Goal: Communication & Community: Answer question/provide support

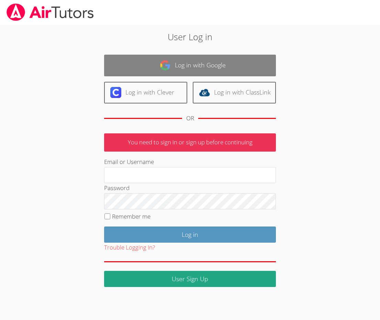
click at [159, 63] on link "Log in with Google" at bounding box center [190, 66] width 172 height 22
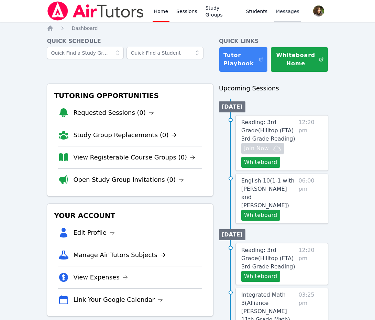
click at [277, 9] on span "Messages" at bounding box center [287, 11] width 24 height 7
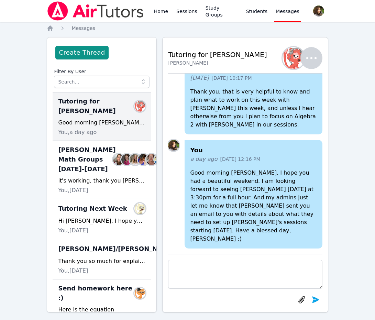
click at [102, 128] on div "You, a day ago" at bounding box center [101, 132] width 87 height 8
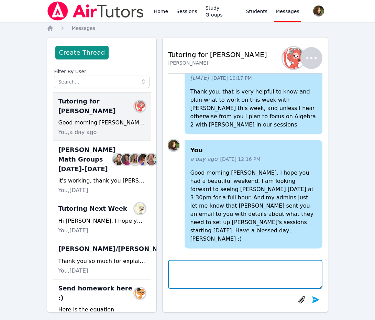
click at [228, 266] on textarea at bounding box center [245, 274] width 154 height 29
click at [260, 266] on textarea "Hi Yuliya, I just wanted to follow up, Asha" at bounding box center [245, 274] width 154 height 29
paste textarea "Prithviraj"
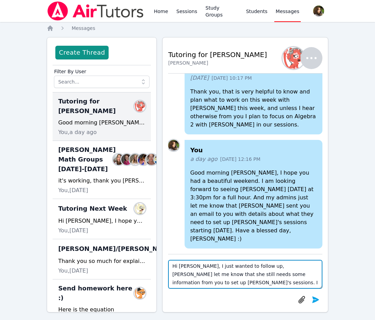
click at [288, 281] on textarea "Hi Yuliya, I just wanted to follow up, Asha Prithviraj let me know that she sti…" at bounding box center [245, 274] width 154 height 29
click at [201, 266] on textarea "Hi Yuliya, I just wanted to follow up, Asha Prithviraj let me know that she sti…" at bounding box center [245, 274] width 154 height 29
drag, startPoint x: 237, startPoint y: 266, endPoint x: 241, endPoint y: 269, distance: 4.7
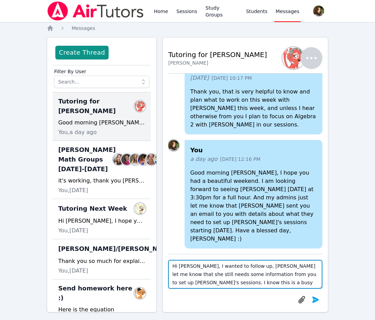
click at [238, 266] on textarea "Hi Yuliya, I wanted to follow up, Asha Prithviraj let me know that she still ne…" at bounding box center [245, 274] width 154 height 29
click at [213, 282] on textarea "Hi Yuliya, I wanted to follow up with you regarding Michelle, Asha Prithviraj l…" at bounding box center [245, 274] width 154 height 29
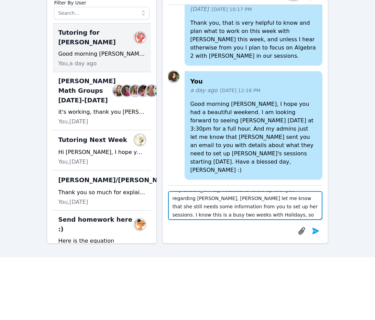
scroll to position [14, 0]
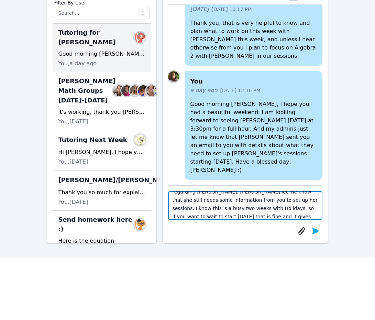
click at [229, 211] on textarea "Hi Yuliya, I wanted to follow up with you regarding Michelle, Asha Prithviraj l…" at bounding box center [245, 205] width 154 height 29
click at [291, 207] on textarea "Hi Yuliya, I wanted to follow up with you regarding Michelle, Asha Prithviraj l…" at bounding box center [245, 205] width 154 height 29
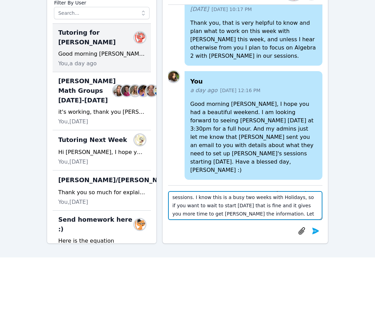
drag, startPoint x: 196, startPoint y: 217, endPoint x: 236, endPoint y: 215, distance: 39.9
click at [236, 215] on textarea "Hi Yuliya, I wanted to follow up with you regarding Michelle, Asha Prithviraj l…" at bounding box center [245, 205] width 154 height 29
type textarea "Hi Yuliya, I wanted to follow up with you regarding Michelle, Asha Prithviraj l…"
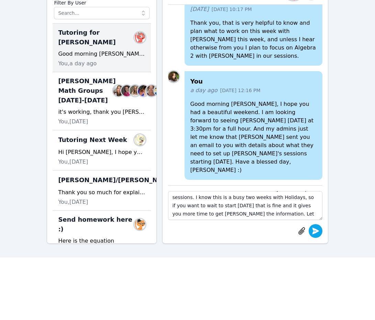
click at [315, 232] on icon "submit" at bounding box center [315, 230] width 7 height 7
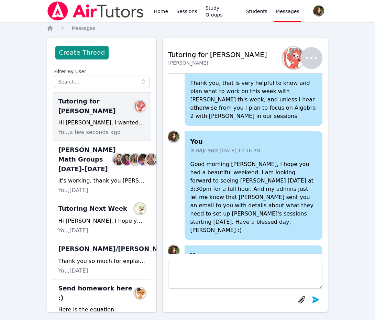
scroll to position [0, 0]
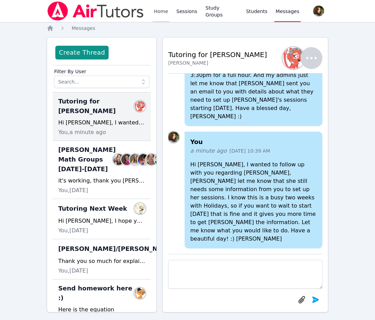
click at [164, 11] on link "Home" at bounding box center [160, 11] width 17 height 22
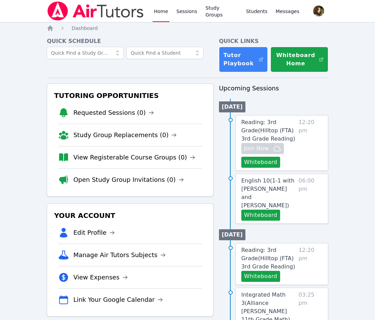
click at [238, 65] on link "Tutor Playbook" at bounding box center [243, 59] width 49 height 25
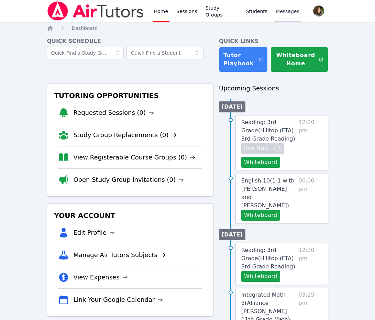
click at [279, 14] on span "Messages" at bounding box center [287, 11] width 24 height 7
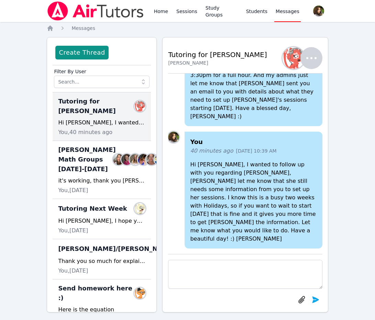
click at [58, 11] on img at bounding box center [95, 10] width 97 height 19
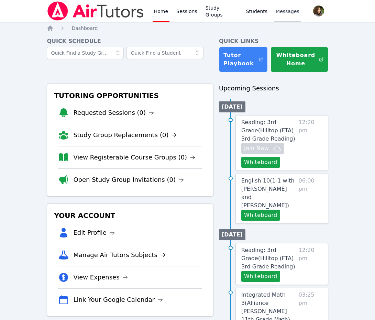
click at [278, 8] on link "Messages" at bounding box center [287, 11] width 26 height 22
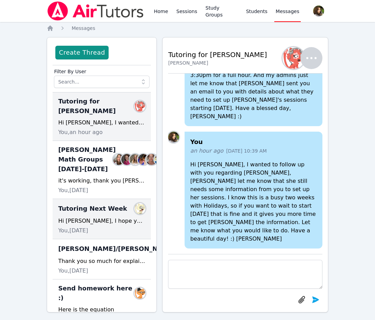
click at [105, 225] on div "Hi Kira, I hope you are having a great week. I was wondering if you would be ab…" at bounding box center [101, 221] width 87 height 8
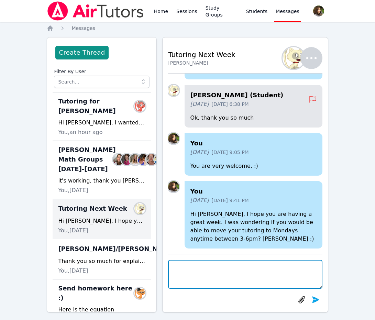
click at [189, 271] on textarea at bounding box center [245, 274] width 154 height 29
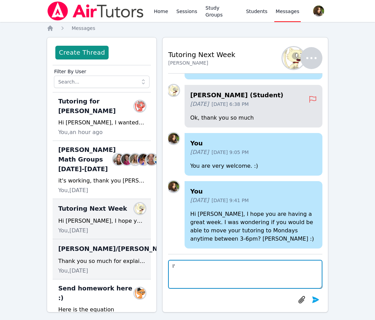
type textarea "I"
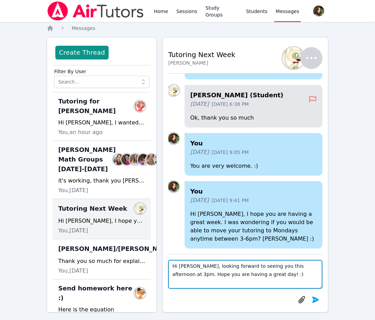
drag, startPoint x: 284, startPoint y: 266, endPoint x: 299, endPoint y: 267, distance: 14.8
click at [299, 267] on textarea "Hi Kira, looking forward to seeing you this afternoon at 3pm. Hope you are havi…" at bounding box center [245, 274] width 154 height 29
type textarea "Hi Kira, looking forward to seeing you this afternoon. Hope you are having a gr…"
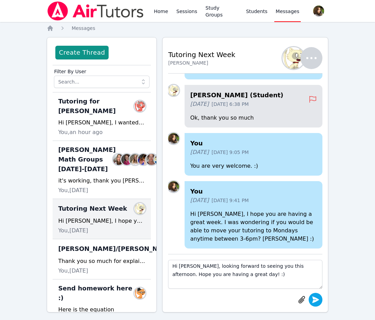
click at [312, 293] on button "submit" at bounding box center [315, 299] width 14 height 14
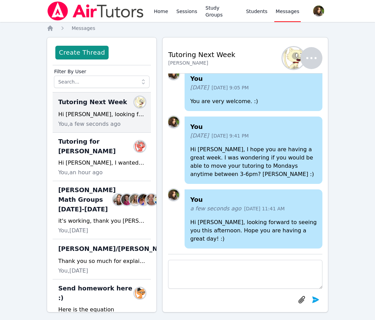
drag, startPoint x: 102, startPoint y: 13, endPoint x: 116, endPoint y: 12, distance: 14.5
click at [102, 13] on img at bounding box center [95, 10] width 97 height 19
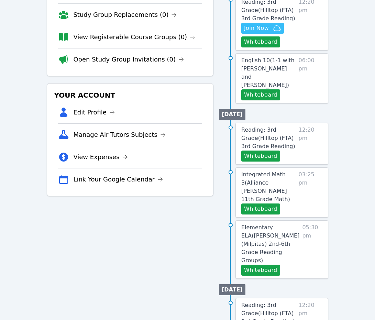
scroll to position [137, 0]
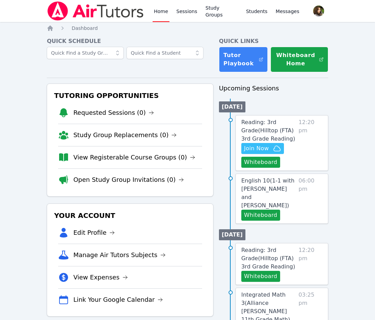
click at [275, 164] on button "Whiteboard" at bounding box center [260, 162] width 39 height 11
click at [269, 271] on button "Whiteboard" at bounding box center [260, 276] width 39 height 11
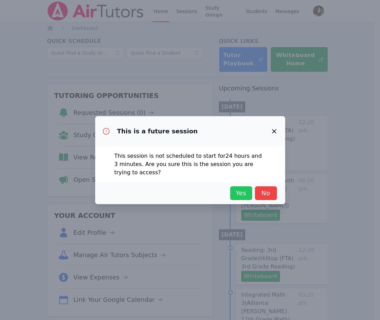
click at [241, 192] on span "Yes" at bounding box center [240, 193] width 15 height 10
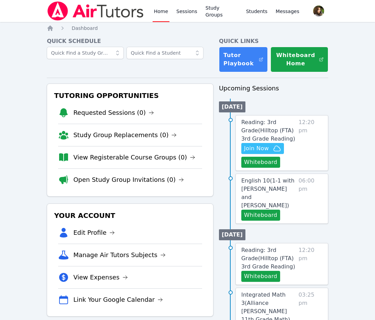
click at [276, 145] on icon "button" at bounding box center [277, 148] width 8 height 8
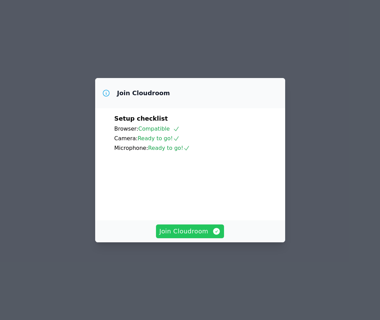
click at [212, 235] on icon "button" at bounding box center [216, 231] width 8 height 8
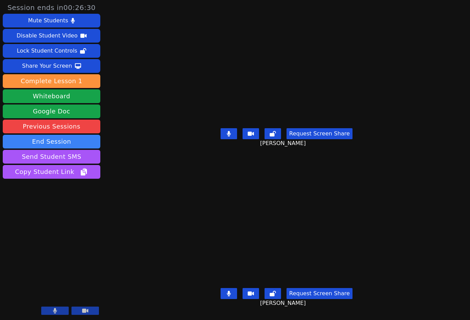
click at [228, 135] on button at bounding box center [228, 133] width 16 height 11
click at [230, 291] on icon at bounding box center [229, 292] width 4 height 5
click at [231, 293] on icon at bounding box center [228, 292] width 7 height 5
click at [228, 292] on icon at bounding box center [229, 292] width 4 height 5
click at [232, 288] on button at bounding box center [228, 293] width 16 height 11
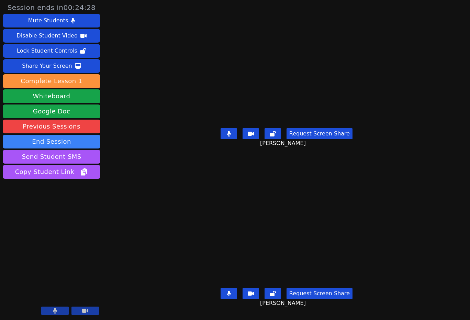
click at [232, 293] on button at bounding box center [228, 293] width 16 height 11
click at [234, 293] on button at bounding box center [228, 293] width 16 height 11
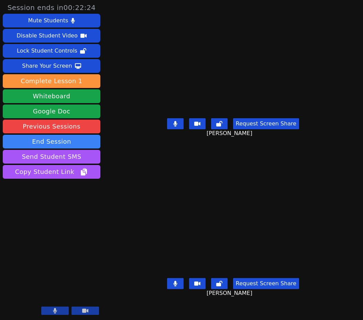
click at [176, 286] on icon at bounding box center [175, 282] width 4 height 5
click at [176, 286] on icon at bounding box center [175, 282] width 7 height 5
click at [179, 129] on button at bounding box center [175, 123] width 16 height 11
click at [176, 126] on icon at bounding box center [175, 123] width 7 height 5
drag, startPoint x: 175, startPoint y: 136, endPoint x: 173, endPoint y: 129, distance: 6.4
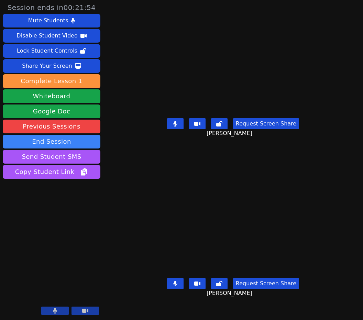
click at [175, 126] on icon at bounding box center [175, 123] width 4 height 5
click at [174, 126] on icon at bounding box center [175, 123] width 7 height 5
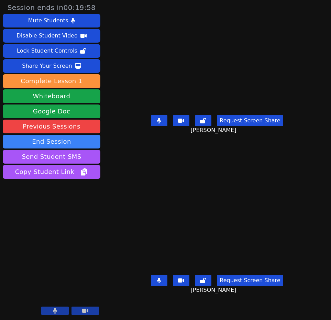
click at [158, 126] on button at bounding box center [159, 120] width 16 height 11
click at [162, 123] on icon at bounding box center [159, 120] width 7 height 5
click at [161, 123] on icon at bounding box center [159, 120] width 4 height 5
click at [156, 126] on button at bounding box center [159, 120] width 16 height 11
click at [158, 123] on icon at bounding box center [159, 120] width 7 height 5
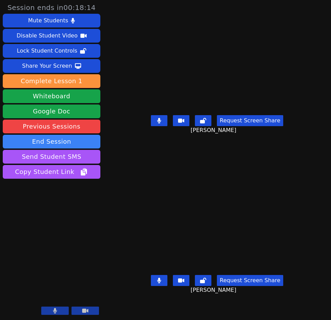
click at [257, 286] on button "Request Screen Share" at bounding box center [250, 280] width 66 height 11
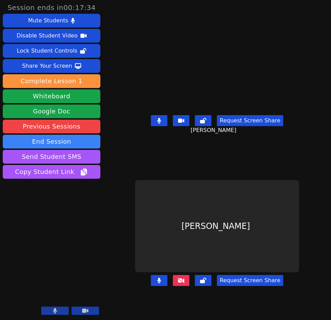
click at [181, 283] on icon at bounding box center [180, 279] width 7 height 5
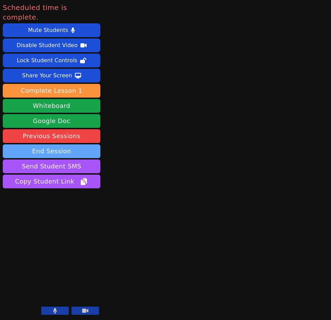
click at [73, 144] on button "End Session" at bounding box center [51, 151] width 97 height 14
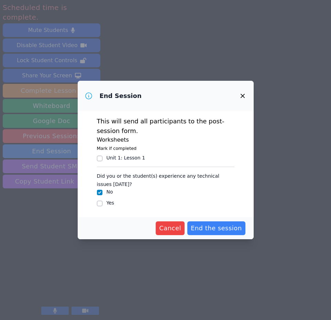
click at [129, 158] on div "Unit 1 : Lesson 1" at bounding box center [125, 157] width 39 height 7
click at [102, 158] on input "Unit 1 : Lesson 1" at bounding box center [99, 158] width 5 height 5
checkbox input "true"
click at [105, 205] on div "Yes" at bounding box center [165, 203] width 137 height 8
click at [106, 202] on label "Yes" at bounding box center [110, 202] width 8 height 5
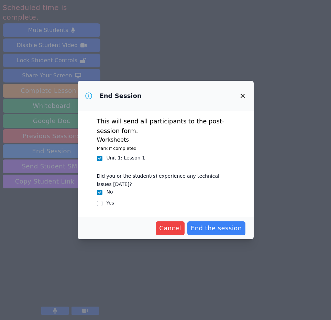
click at [102, 202] on input "Yes" at bounding box center [99, 202] width 5 height 5
checkbox input "true"
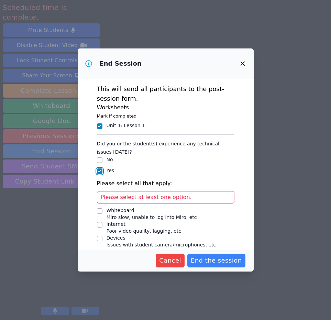
checkbox input "false"
click at [114, 239] on div "Devices" at bounding box center [161, 237] width 110 height 7
click at [102, 239] on input "Devices Issues with student camera/microphones, etc" at bounding box center [99, 237] width 5 height 5
checkbox input "true"
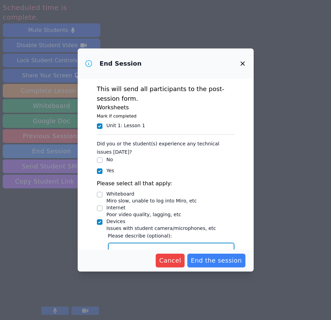
click at [127, 248] on textarea "Devices Issues with student camera/microphones, etc" at bounding box center [171, 252] width 126 height 21
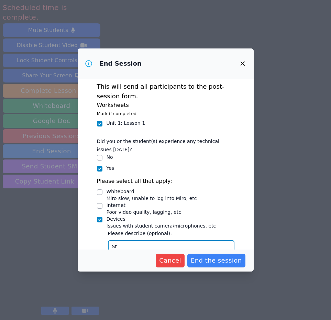
type textarea "S"
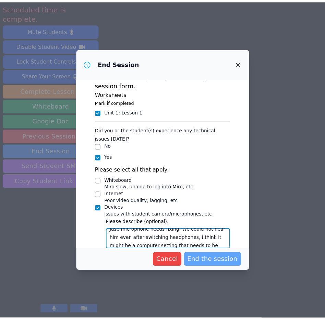
scroll to position [13, 0]
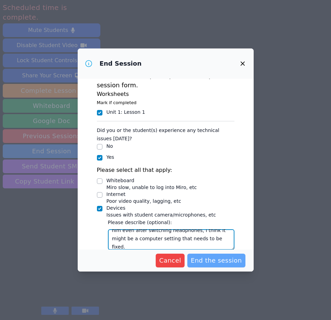
type textarea "Jase microphone needs fixing. We could not hear him even after switching headph…"
click at [219, 260] on span "End the session" at bounding box center [216, 260] width 51 height 10
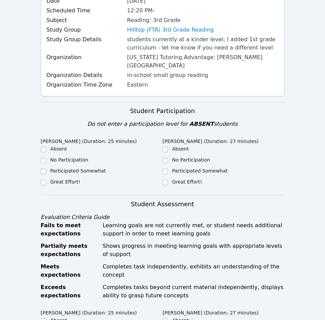
scroll to position [69, 0]
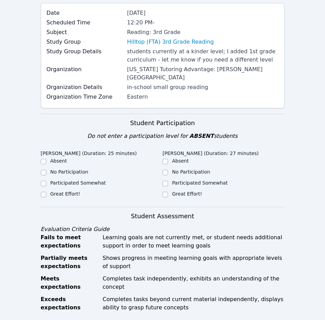
click at [170, 190] on div "Great Effort!" at bounding box center [224, 194] width 122 height 8
click at [71, 180] on label "Participated Somewhat" at bounding box center [78, 182] width 56 height 5
click at [46, 181] on input "Participated Somewhat" at bounding box center [43, 183] width 5 height 5
checkbox input "true"
click at [174, 191] on label "Great Effort!" at bounding box center [187, 193] width 30 height 5
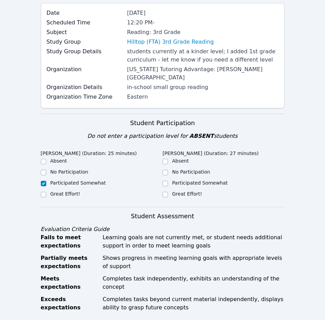
click at [168, 192] on input "Great Effort!" at bounding box center [165, 194] width 5 height 5
checkbox input "true"
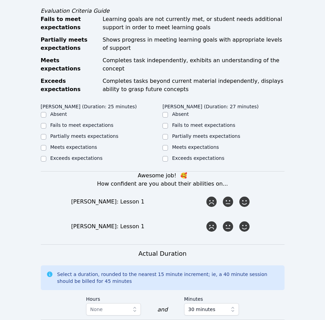
scroll to position [309, 0]
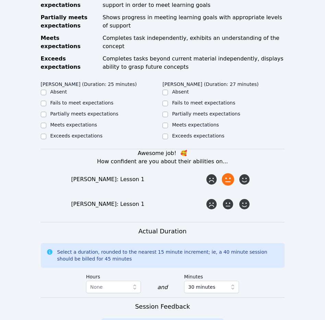
click at [228, 173] on icon at bounding box center [228, 179] width 12 height 12
click at [0, 0] on input "radio" at bounding box center [0, 0] width 0 height 0
click at [233, 198] on icon at bounding box center [228, 204] width 12 height 12
click at [0, 0] on input "radio" at bounding box center [0, 0] width 0 height 0
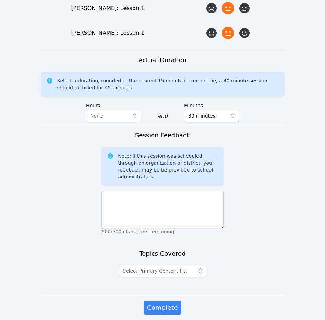
scroll to position [484, 0]
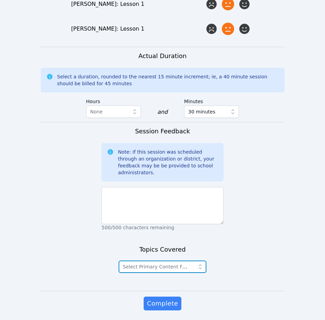
click at [181, 264] on span "Select Primary Content Focus" at bounding box center [158, 266] width 71 height 5
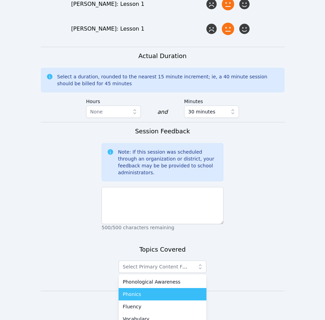
click at [165, 290] on div "Phonics" at bounding box center [163, 293] width 80 height 7
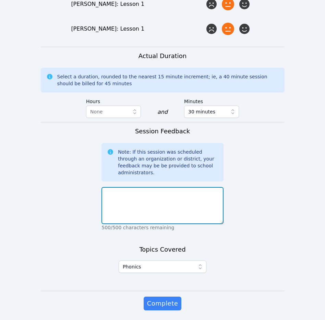
click at [196, 192] on textarea at bounding box center [163, 205] width 122 height 37
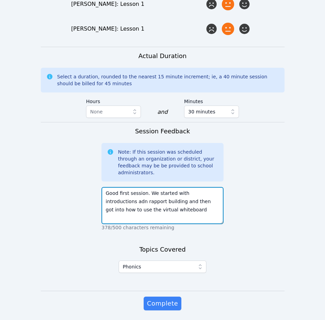
click at [213, 187] on textarea "Good first session. We started with introductions adn rapport building and then…" at bounding box center [163, 205] width 122 height 37
click at [153, 187] on textarea "Good first session. We started with introductions and rapport building and then…" at bounding box center [163, 205] width 122 height 37
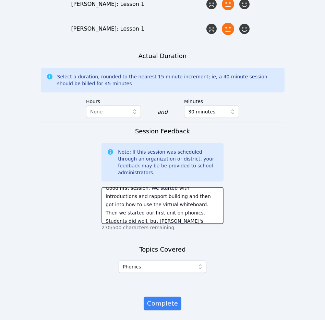
click at [151, 196] on textarea "Good first session. We started with introductions and rapport building and then…" at bounding box center [163, 205] width 122 height 37
click at [181, 194] on textarea "Good first session. We started with introductions and rapport building and then…" at bounding box center [163, 205] width 122 height 37
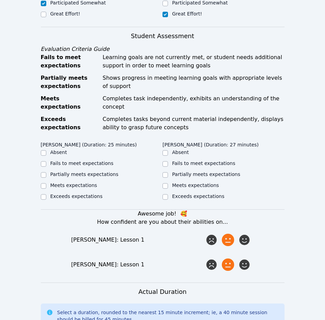
scroll to position [244, 0]
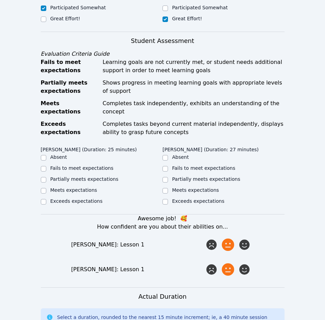
type textarea "Good first session. We started with introductions and rapport building and then…"
click at [175, 187] on label "Meets expectations" at bounding box center [195, 189] width 47 height 5
click at [168, 188] on input "Meets expectations" at bounding box center [165, 190] width 5 height 5
checkbox input "true"
click at [83, 187] on label "Meets expectations" at bounding box center [73, 189] width 47 height 5
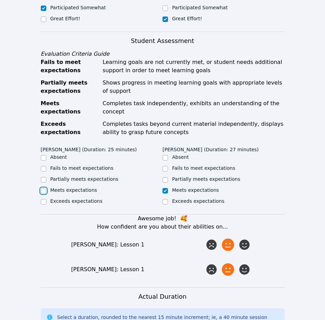
click at [46, 188] on input "Meets expectations" at bounding box center [43, 190] width 5 height 5
checkbox input "true"
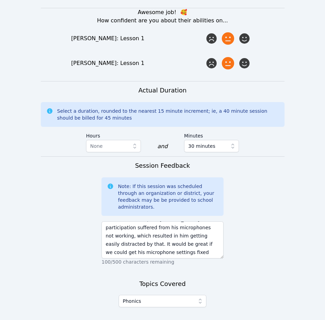
scroll to position [484, 0]
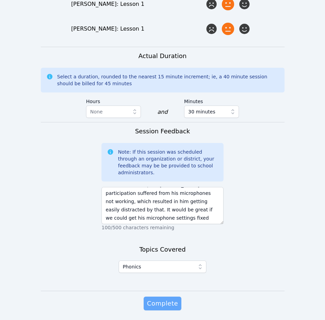
click at [169, 298] on span "Complete" at bounding box center [162, 303] width 31 height 10
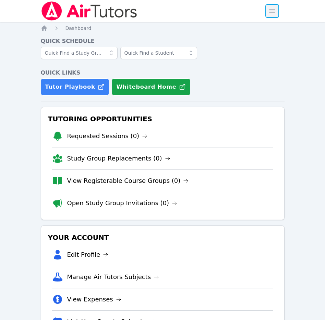
click at [274, 11] on span "button" at bounding box center [272, 10] width 15 height 15
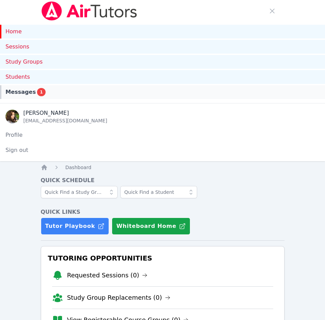
click at [86, 89] on div "Messages 1" at bounding box center [162, 92] width 314 height 8
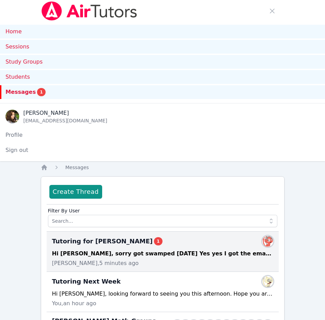
click at [152, 259] on div "Yuliya Shekhtman, 5 minutes ago" at bounding box center [162, 263] width 221 height 8
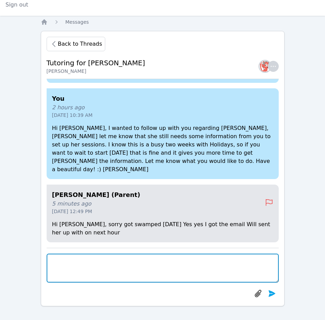
click at [99, 260] on textarea at bounding box center [163, 267] width 232 height 29
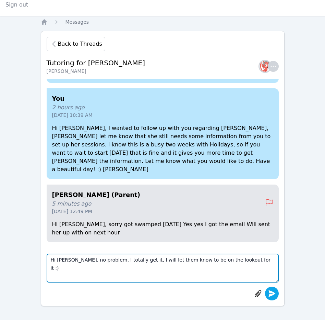
type textarea "Hi Yuliya, no problem, I totally get it, I will let them know to be on the look…"
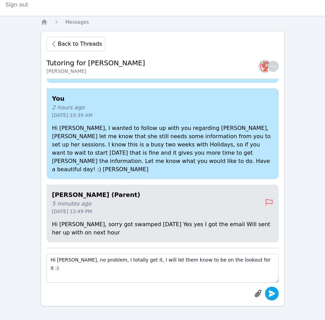
click at [273, 291] on icon "submit" at bounding box center [272, 293] width 8 height 8
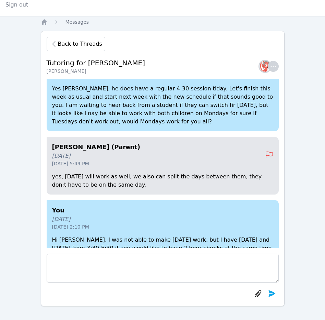
scroll to position [-1133, 0]
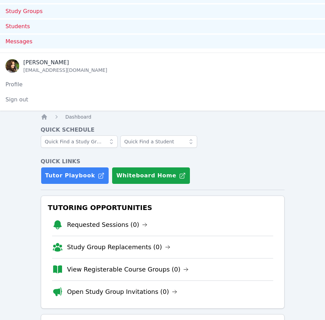
scroll to position [172, 0]
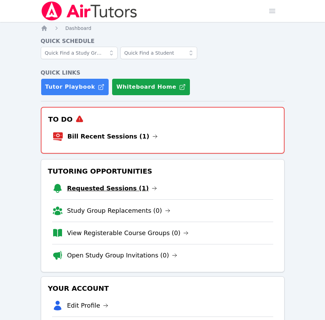
click at [121, 187] on link "Requested Sessions (1)" at bounding box center [112, 188] width 90 height 10
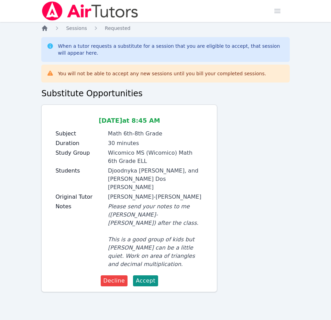
click at [45, 30] on icon "Breadcrumb" at bounding box center [44, 28] width 7 height 7
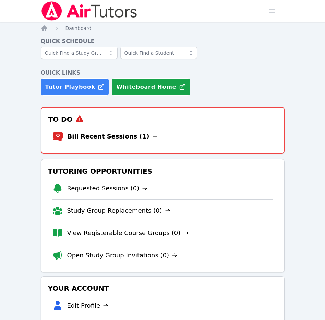
click at [110, 138] on link "Bill Recent Sessions (1)" at bounding box center [113, 136] width 90 height 10
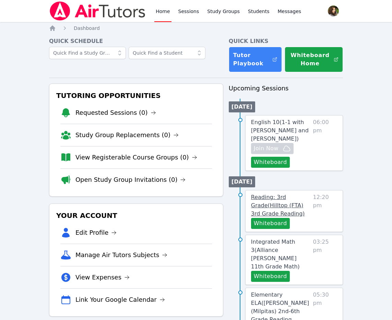
click at [298, 204] on span "Reading: 3rd Grade ( Hilltop (FTA) 3rd Grade Reading )" at bounding box center [278, 205] width 54 height 23
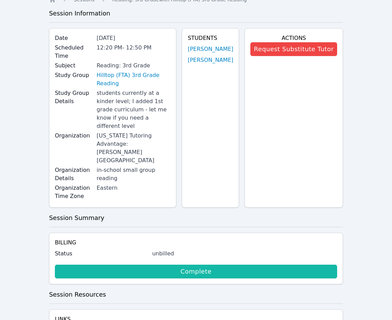
scroll to position [69, 0]
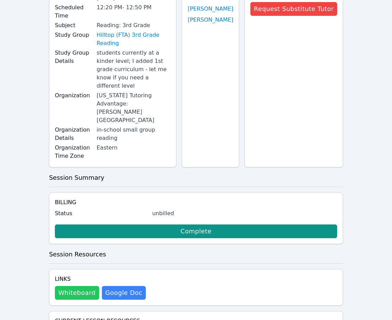
click at [75, 286] on button "Whiteboard" at bounding box center [77, 293] width 44 height 14
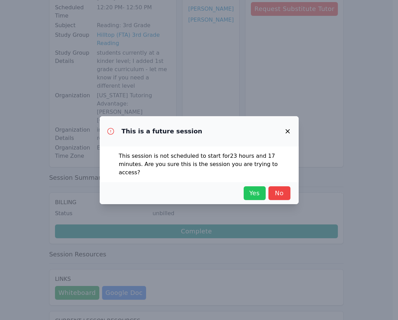
click at [256, 193] on span "Yes" at bounding box center [254, 193] width 15 height 10
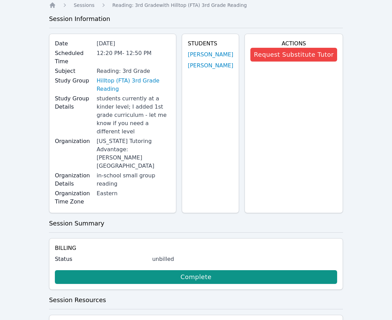
scroll to position [0, 0]
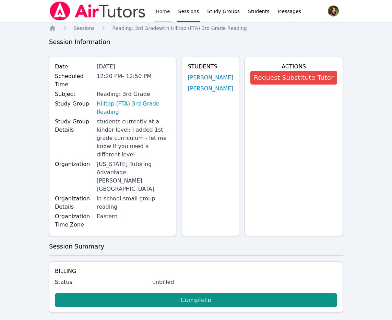
click at [170, 11] on link "Home" at bounding box center [162, 11] width 17 height 22
